Goal: Answer question/provide support: Ask a question

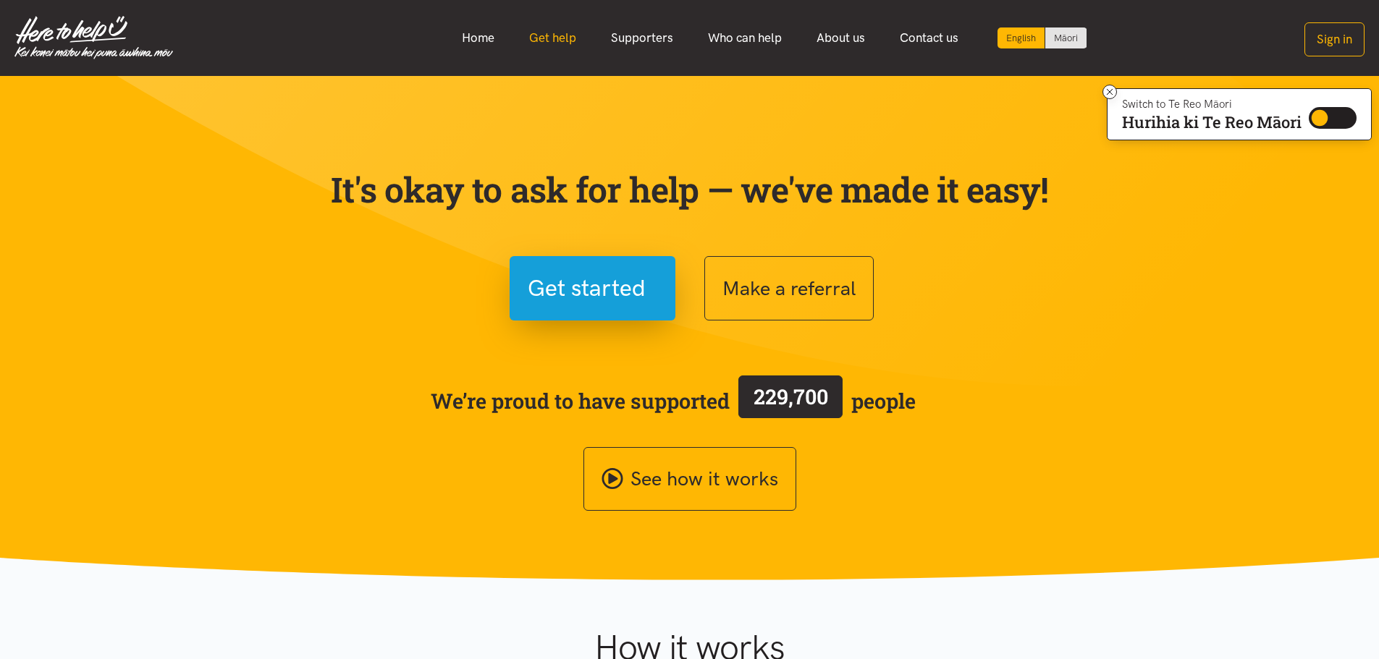
click at [554, 41] on link "Get help" at bounding box center [553, 37] width 82 height 31
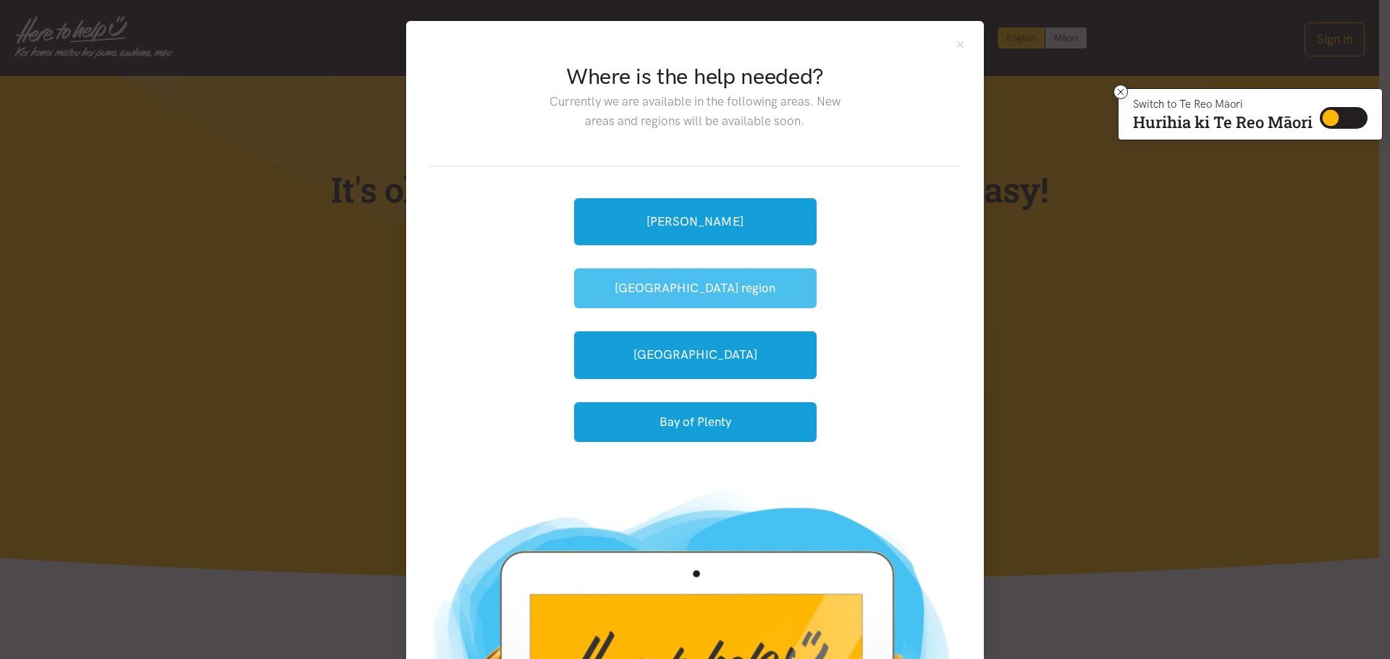
click at [685, 290] on button "[GEOGRAPHIC_DATA] region" at bounding box center [695, 289] width 242 height 40
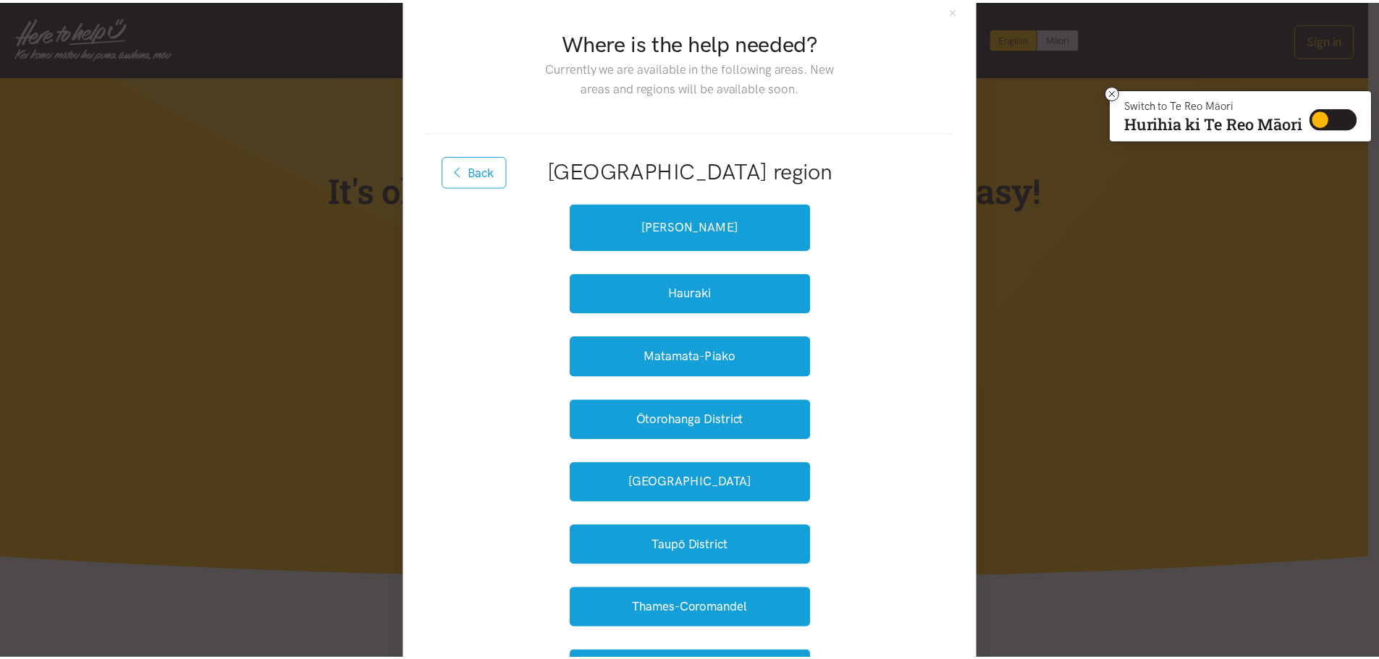
scroll to position [25, 0]
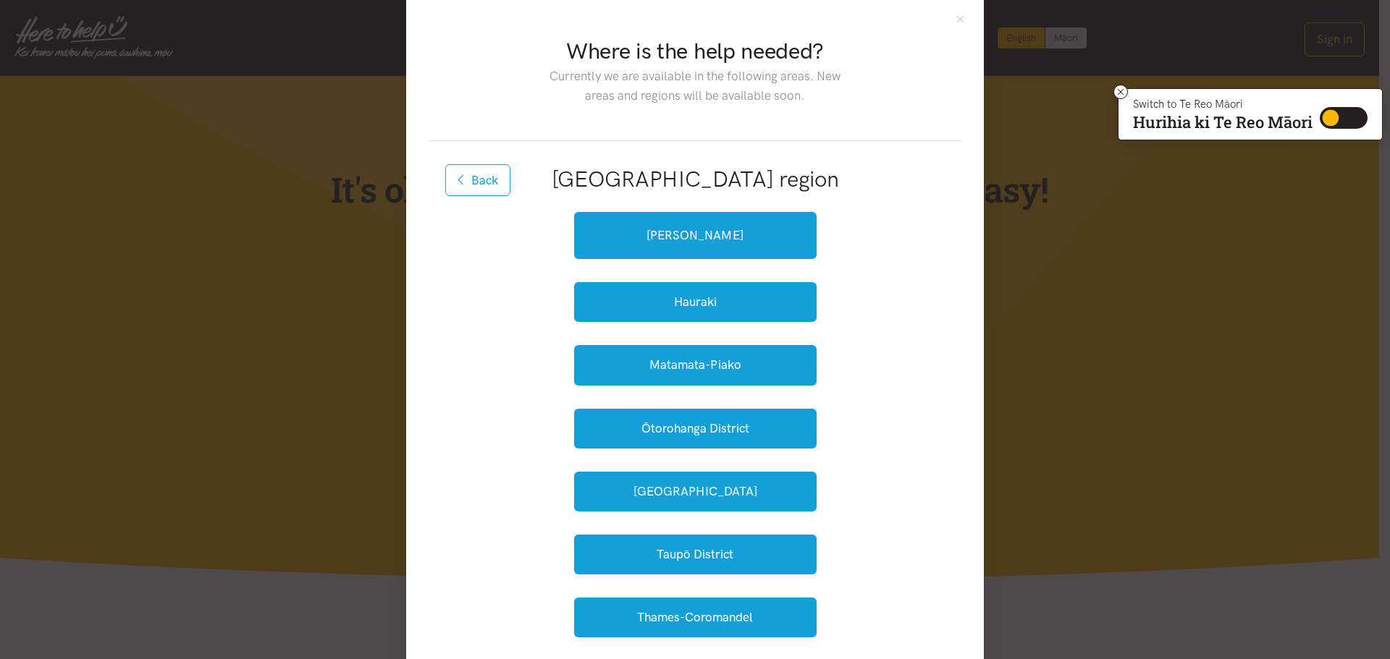
click at [908, 189] on h2 "[GEOGRAPHIC_DATA] region" at bounding box center [694, 179] width 485 height 30
click at [264, 28] on div "Where is the help needed? Currently we are available in the following areas. Ne…" at bounding box center [695, 329] width 1390 height 659
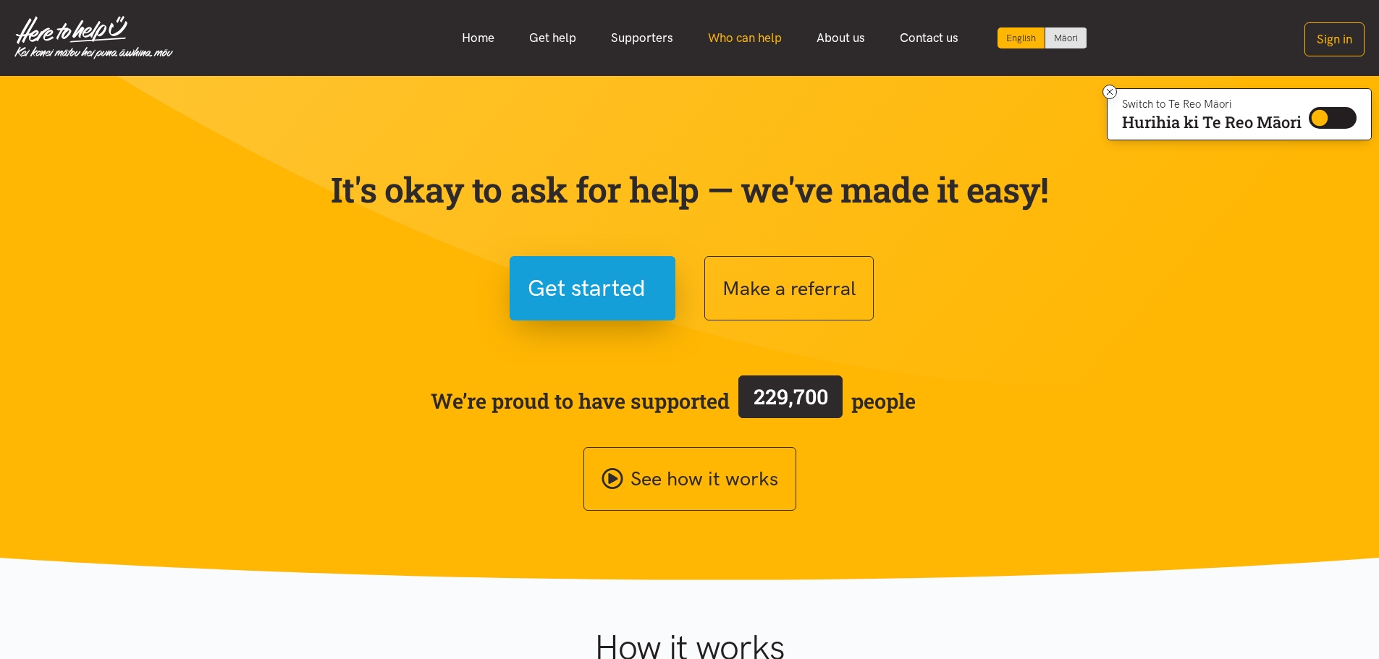
click at [751, 41] on link "Who can help" at bounding box center [745, 37] width 109 height 31
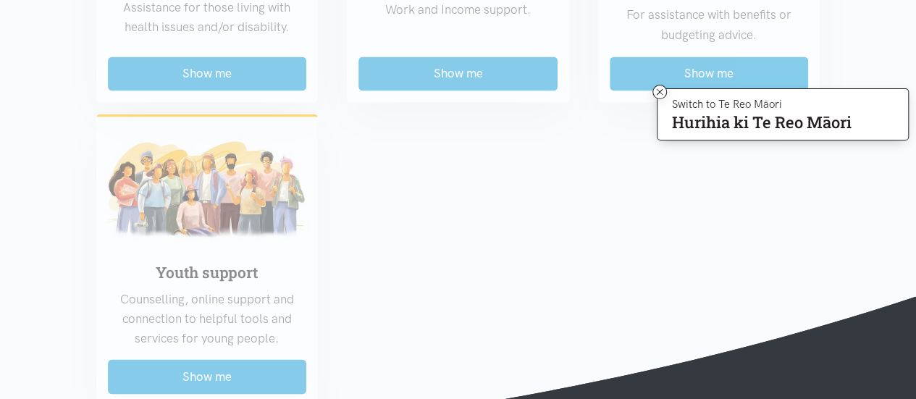
scroll to position [1250, 0]
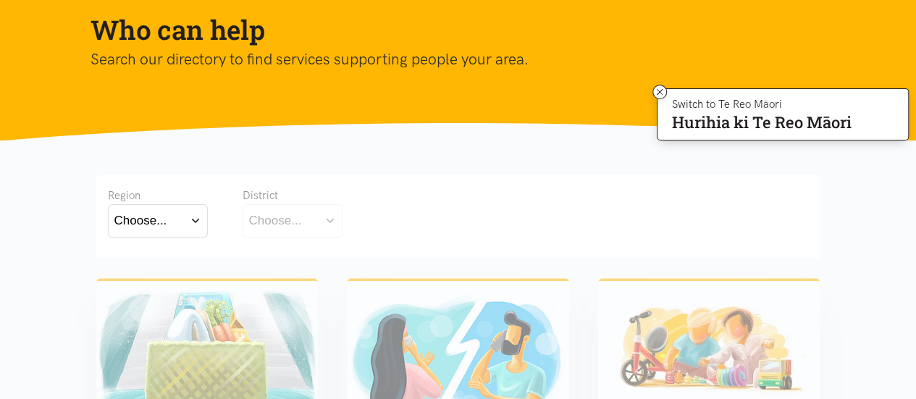
scroll to position [124, 0]
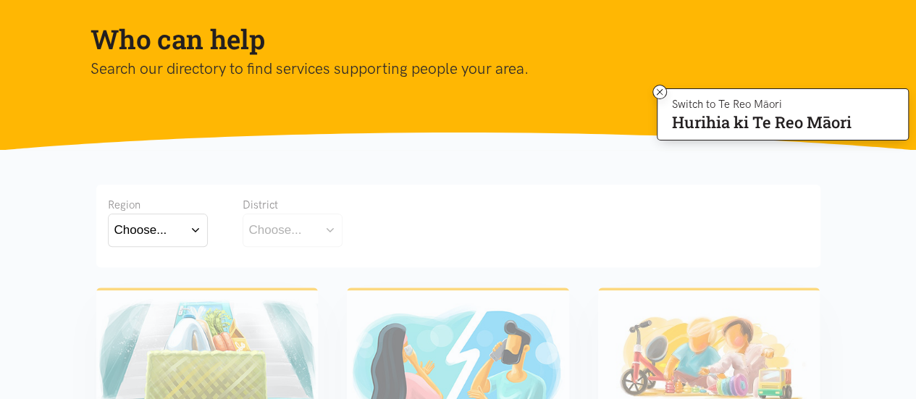
click at [198, 228] on button "Choose..." at bounding box center [158, 230] width 100 height 33
click at [151, 295] on label "[GEOGRAPHIC_DATA]" at bounding box center [157, 293] width 87 height 18
click at [0, 0] on input "[GEOGRAPHIC_DATA]" at bounding box center [0, 0] width 0 height 0
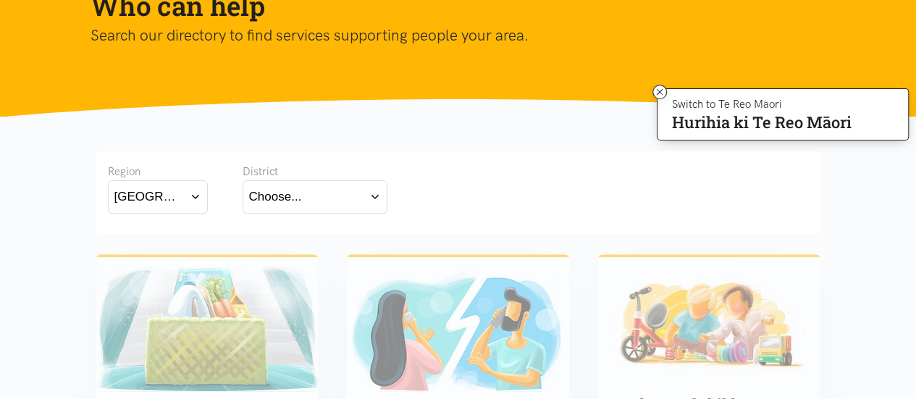
scroll to position [155, 0]
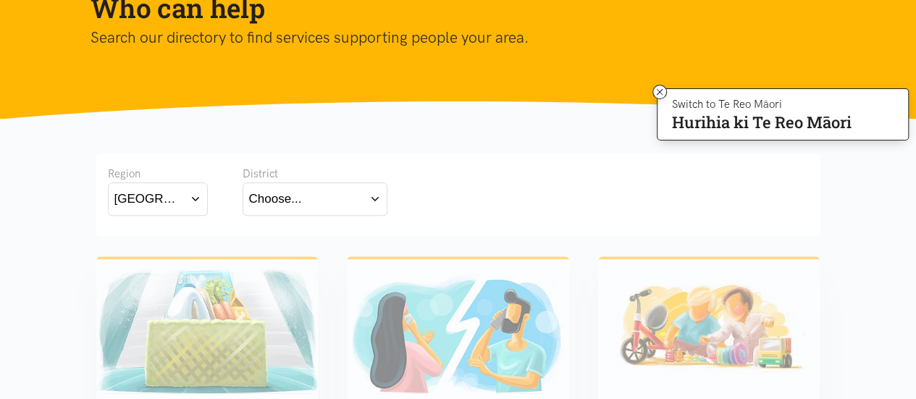
click at [373, 197] on button "Choose..." at bounding box center [314, 198] width 145 height 33
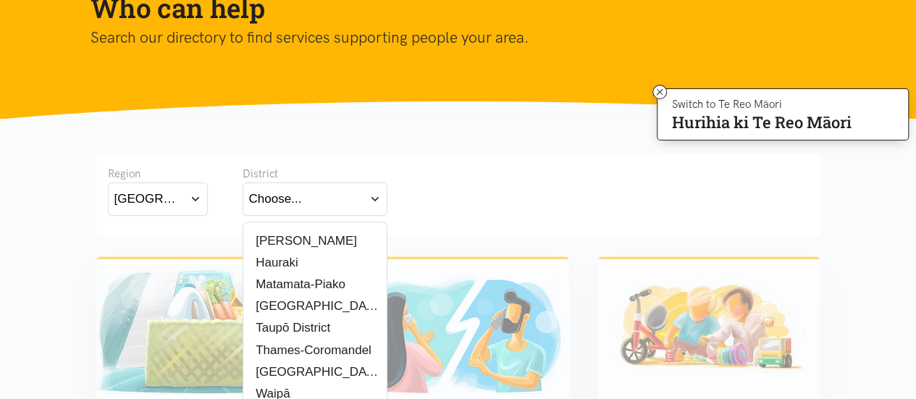
click at [319, 282] on label "Matamata-Piako" at bounding box center [297, 284] width 96 height 18
click at [0, 0] on input "Matamata-Piako" at bounding box center [0, 0] width 0 height 0
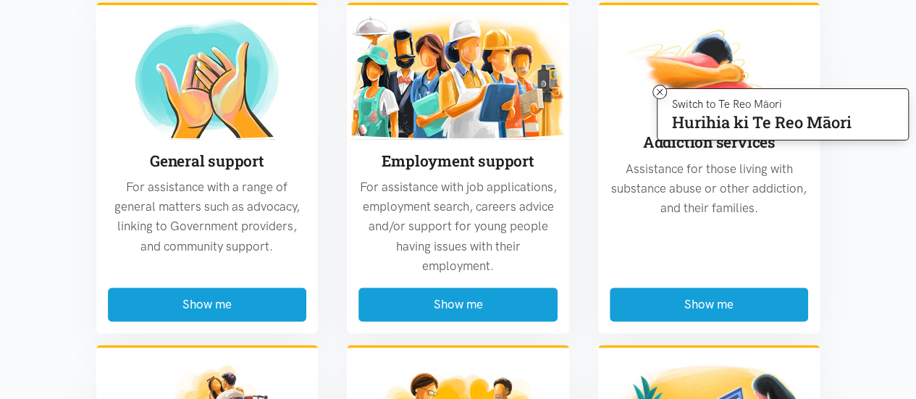
scroll to position [737, 0]
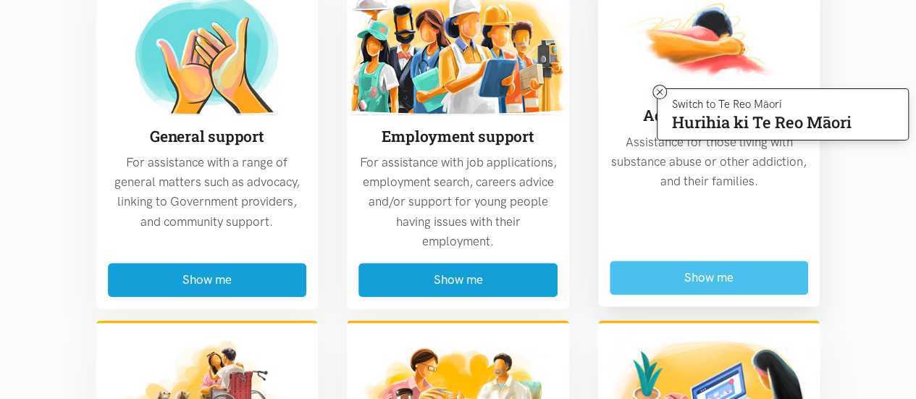
click at [696, 273] on button "Show me" at bounding box center [708, 278] width 199 height 34
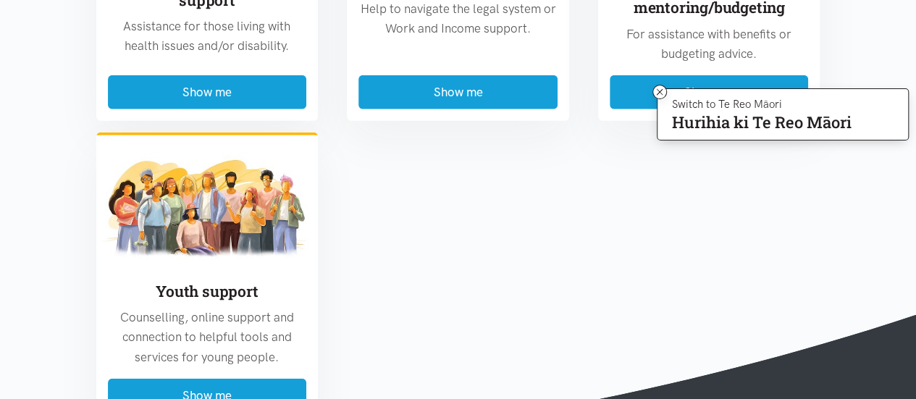
scroll to position [1785, 0]
